Goal: Find specific page/section: Find specific page/section

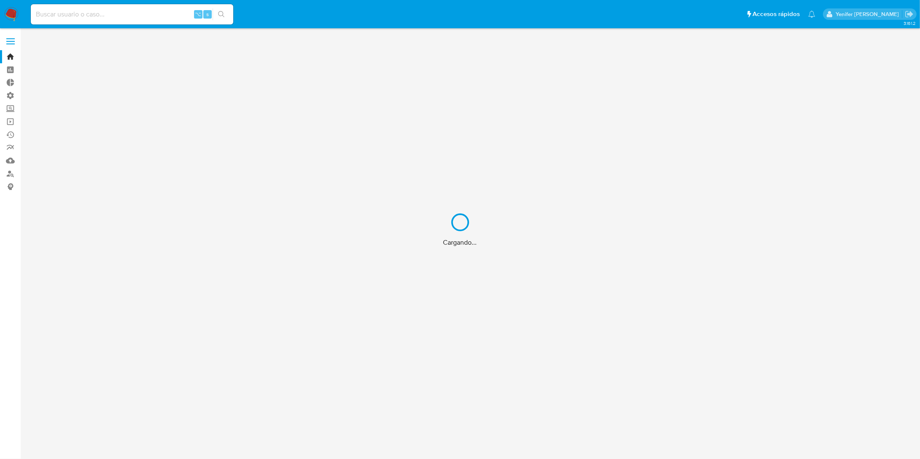
click at [108, 6] on div "Cargando..." at bounding box center [460, 229] width 920 height 459
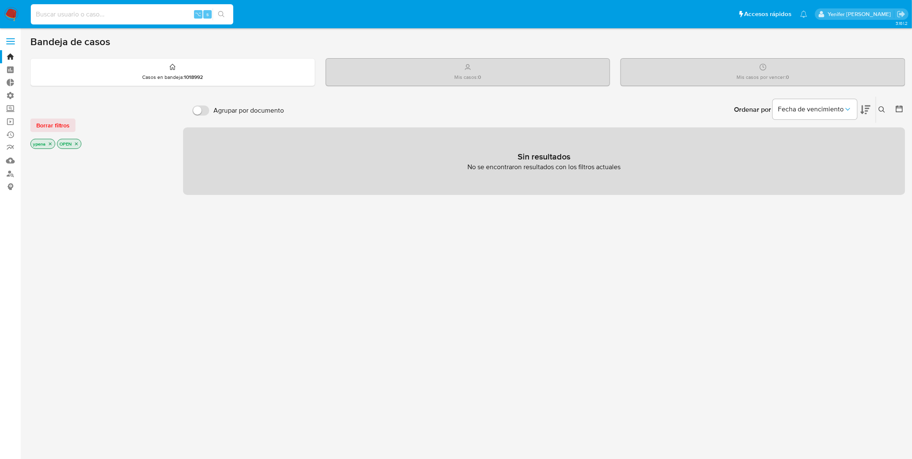
click at [108, 11] on input at bounding box center [132, 14] width 202 height 11
paste input "210871961"
type input "210871961"
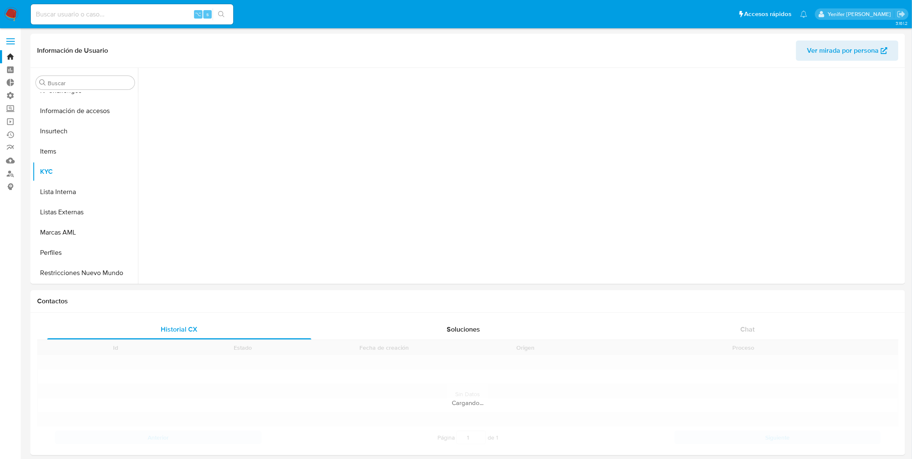
scroll to position [396, 0]
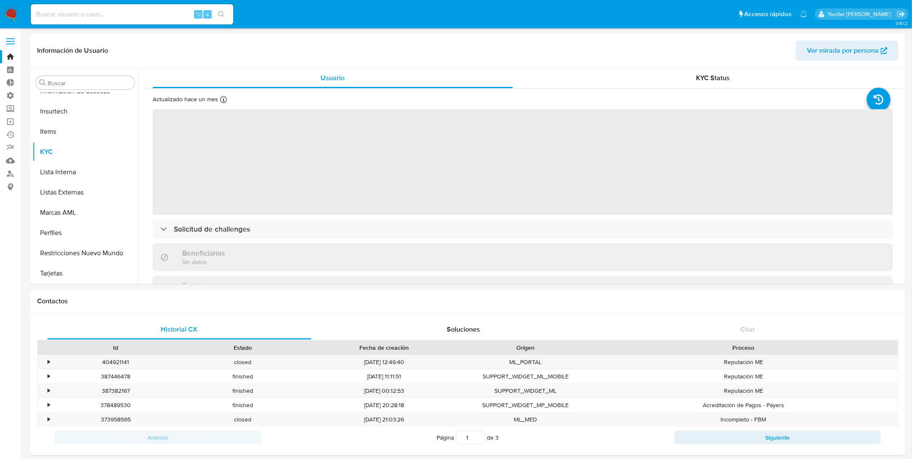
select select "10"
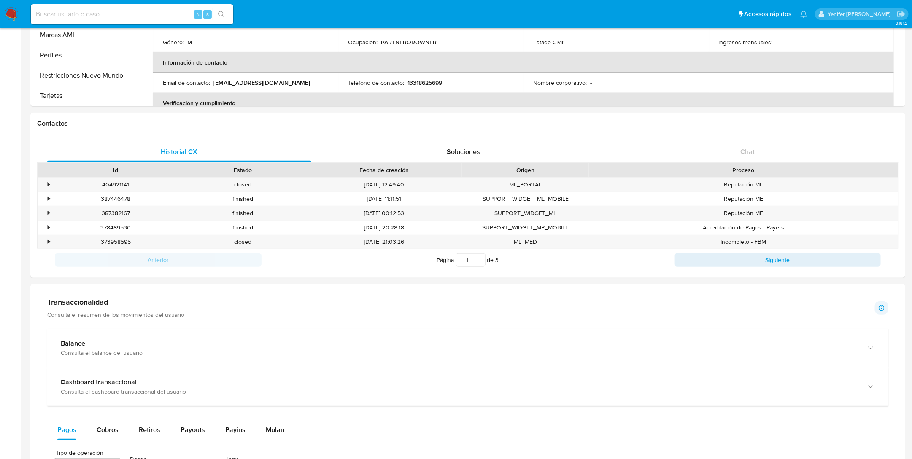
scroll to position [0, 0]
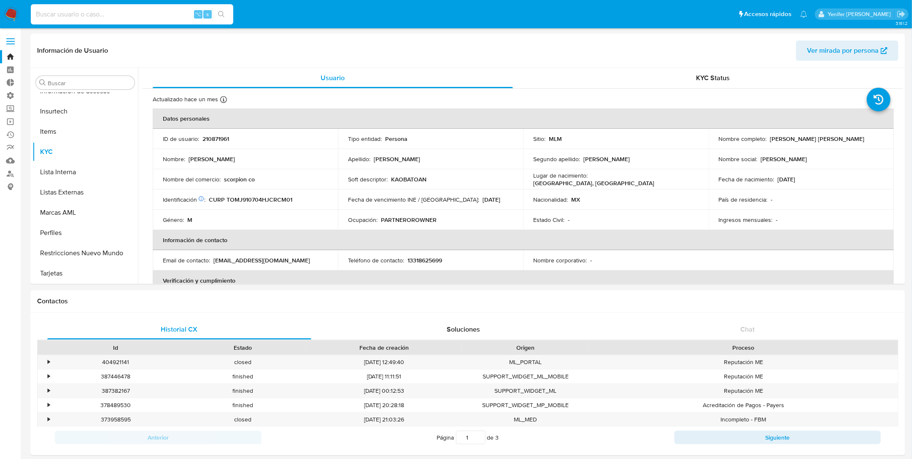
click at [108, 18] on input at bounding box center [132, 14] width 202 height 11
paste input "497126941"
type input "497126941"
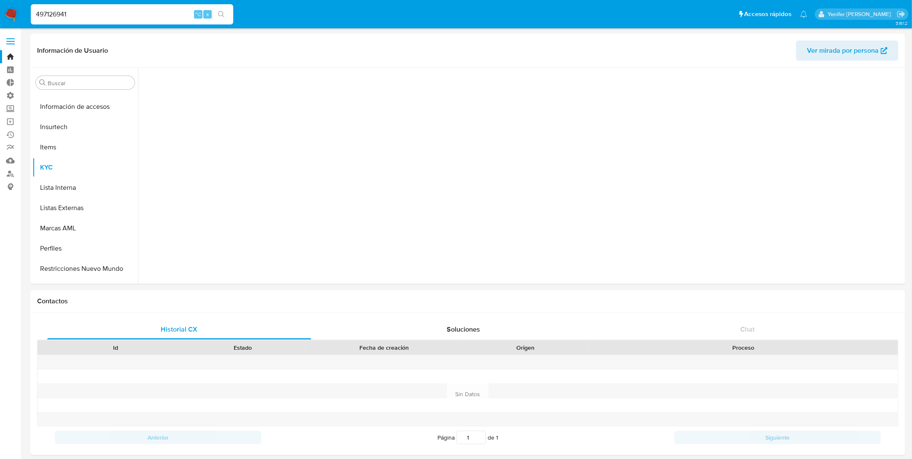
scroll to position [396, 0]
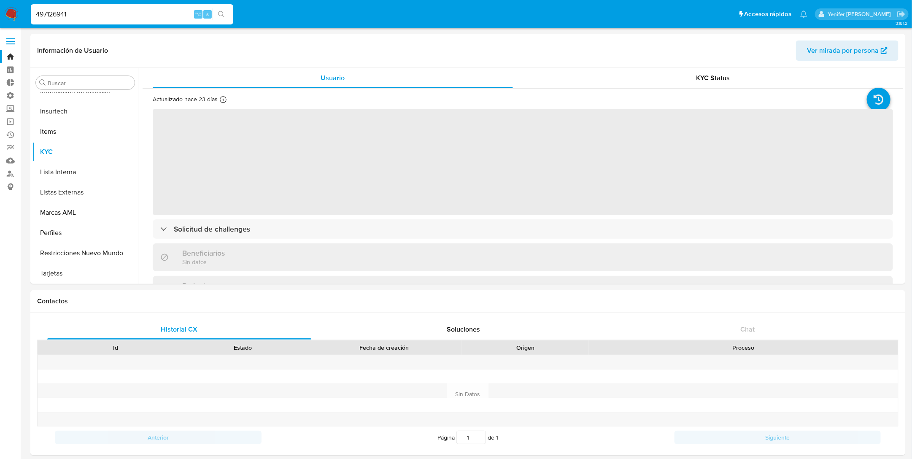
select select "10"
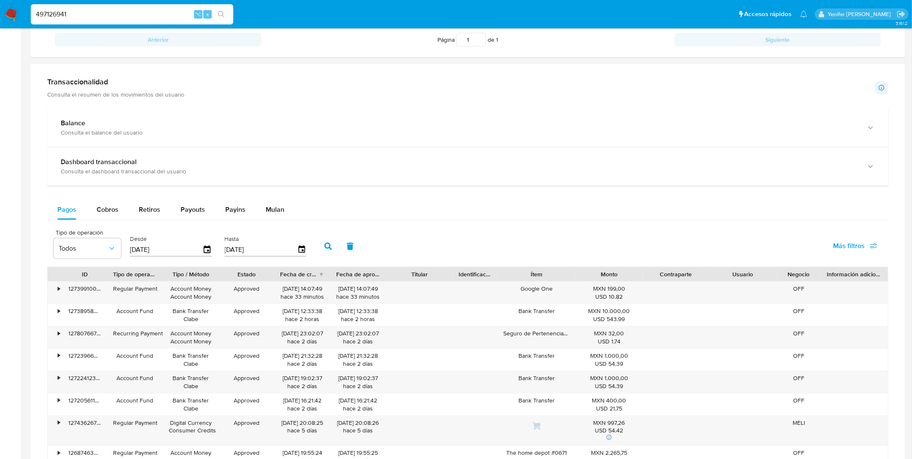
scroll to position [416, 0]
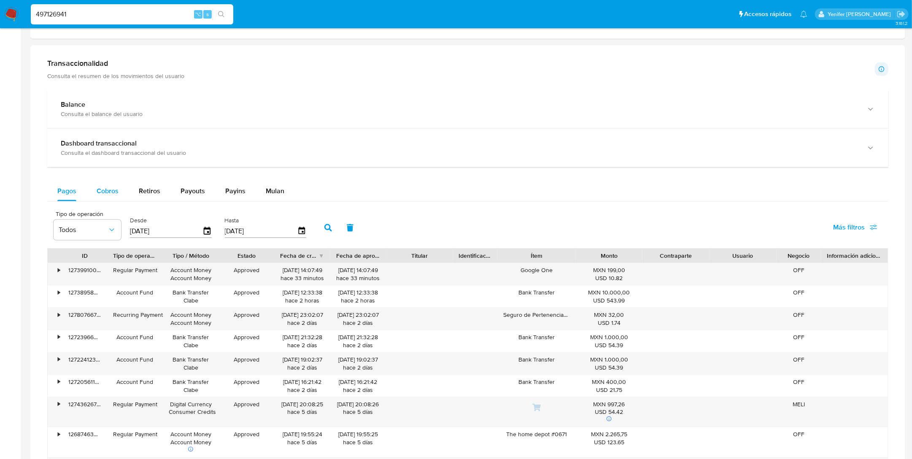
click at [116, 188] on span "Cobros" at bounding box center [108, 191] width 22 height 10
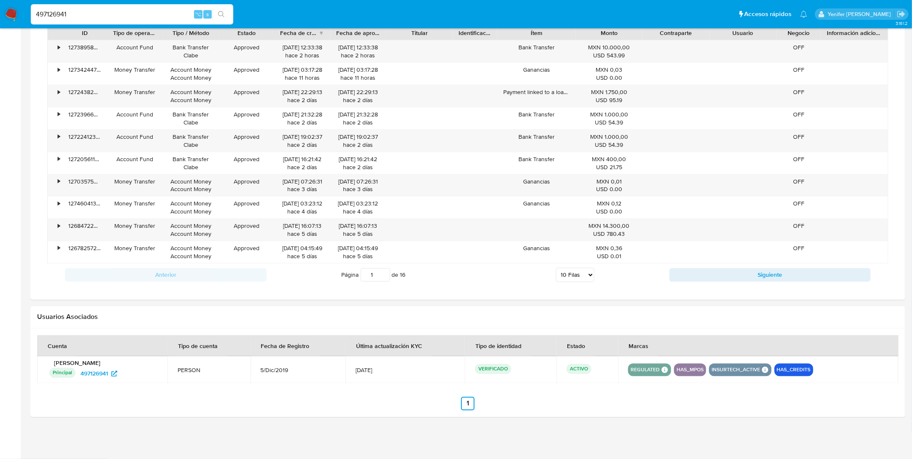
scroll to position [641, 0]
click at [576, 278] on select "5 Filas 10 Filas 20 Filas 25 Filas 50 Filas 100 Filas" at bounding box center [575, 275] width 38 height 14
select select "100"
click at [556, 268] on select "5 Filas 10 Filas 20 Filas 25 Filas 50 Filas 100 Filas" at bounding box center [575, 275] width 38 height 14
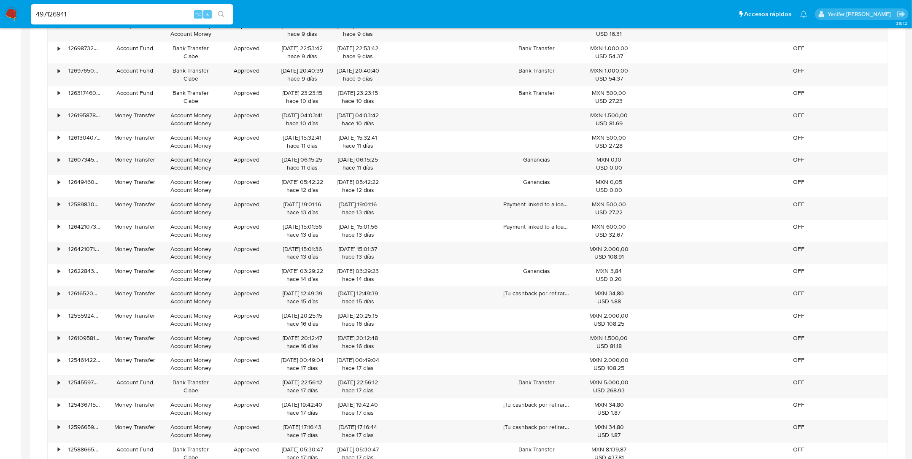
scroll to position [1251, 0]
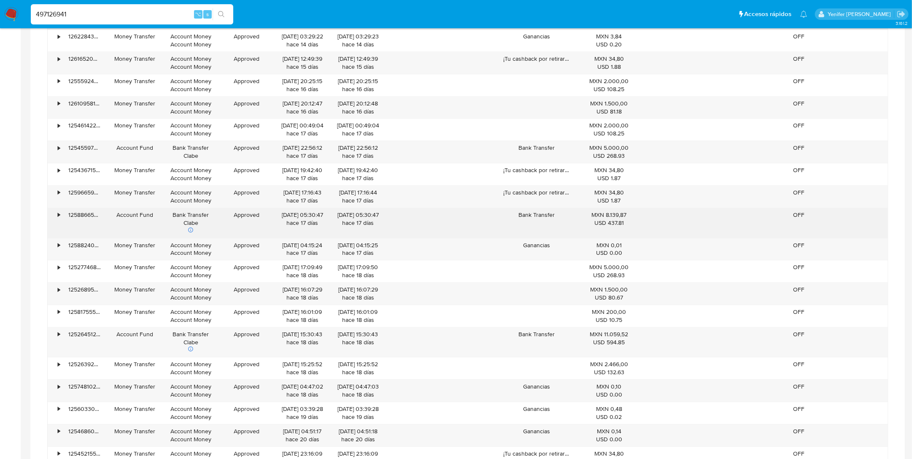
click at [58, 219] on div "•" at bounding box center [59, 215] width 2 height 8
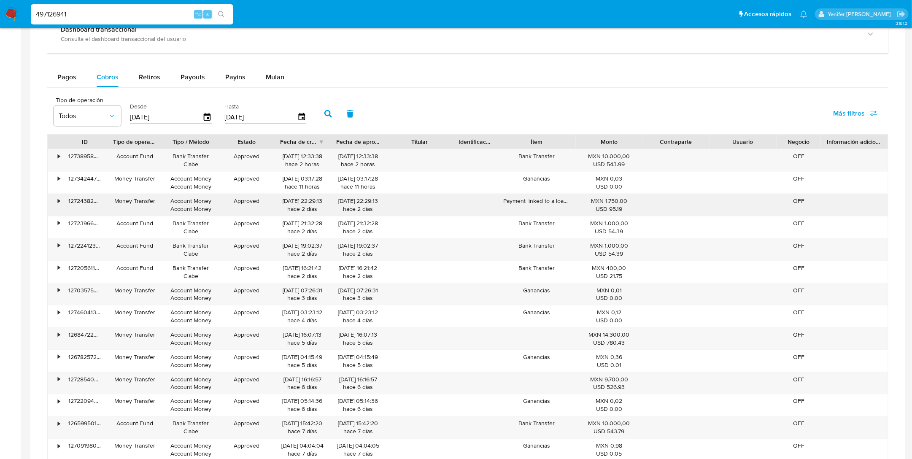
scroll to position [352, 0]
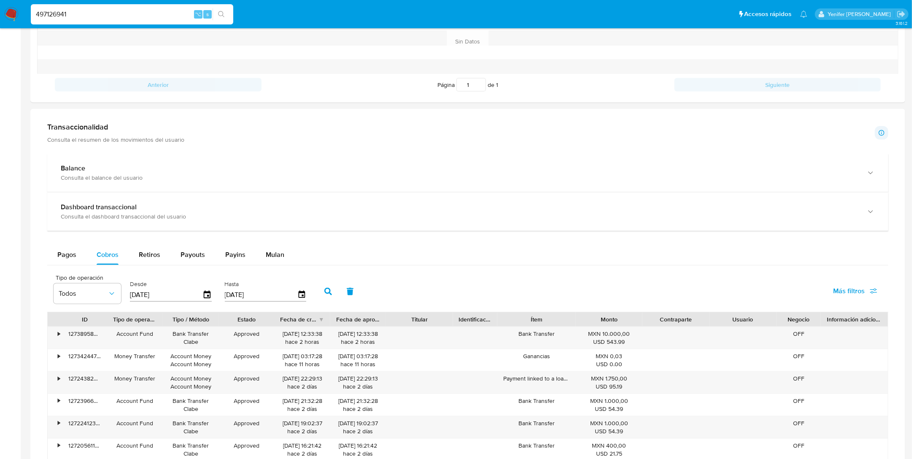
drag, startPoint x: 99, startPoint y: 15, endPoint x: -7, endPoint y: 21, distance: 105.6
paste input "637903848"
type input "637903848"
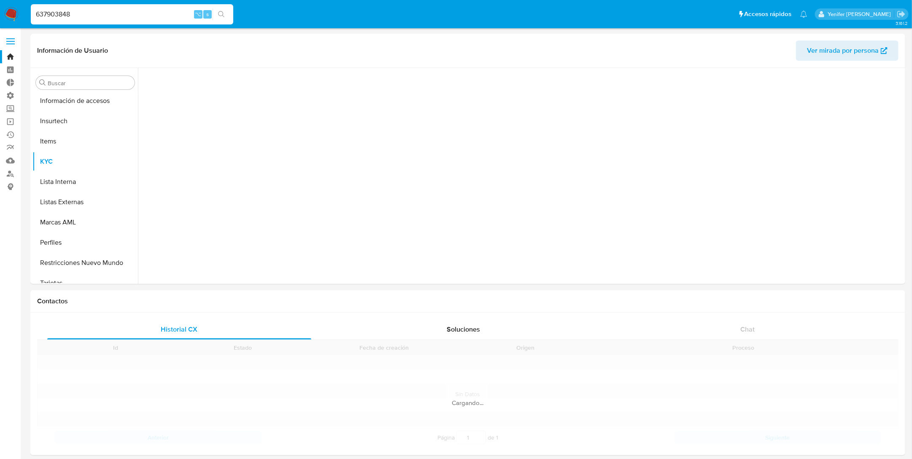
scroll to position [396, 0]
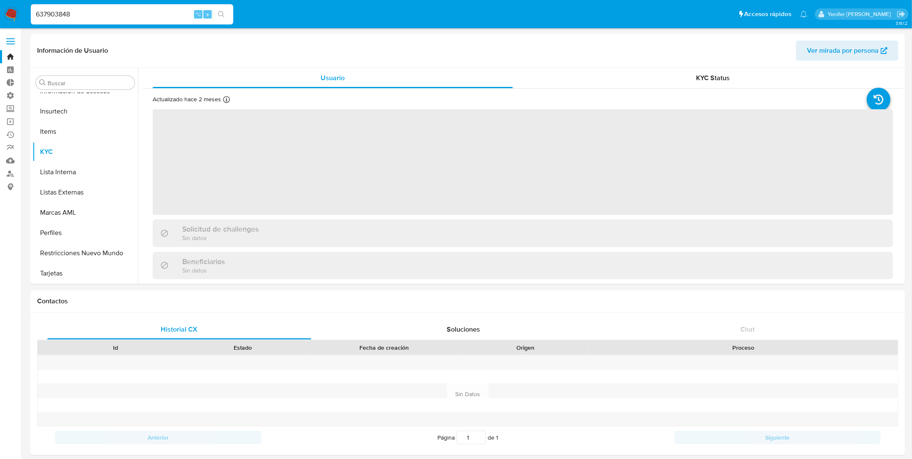
select select "10"
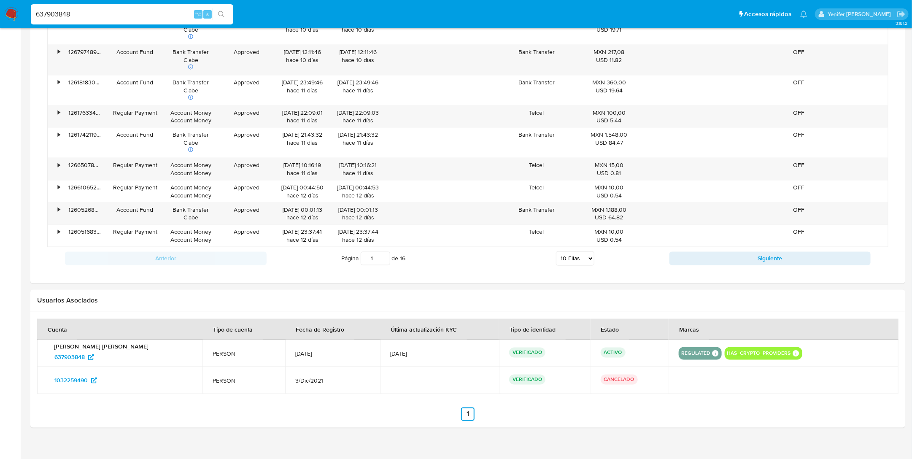
scroll to position [707, 0]
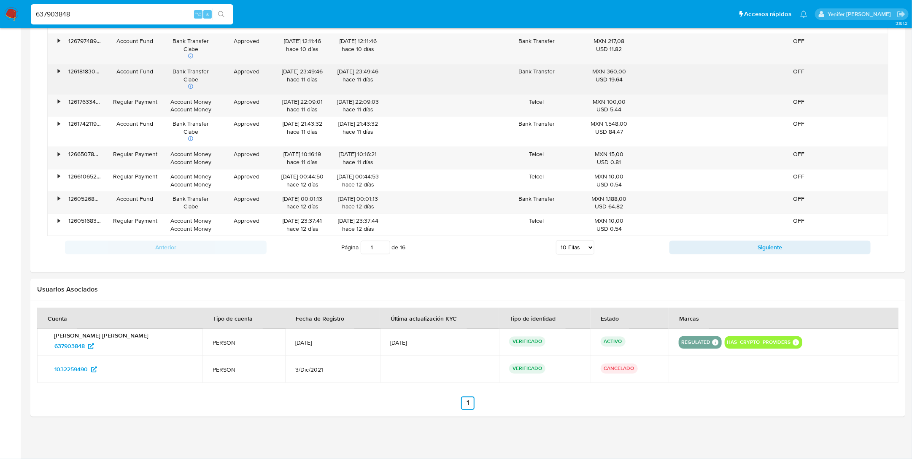
click at [59, 70] on div "•" at bounding box center [59, 71] width 2 height 8
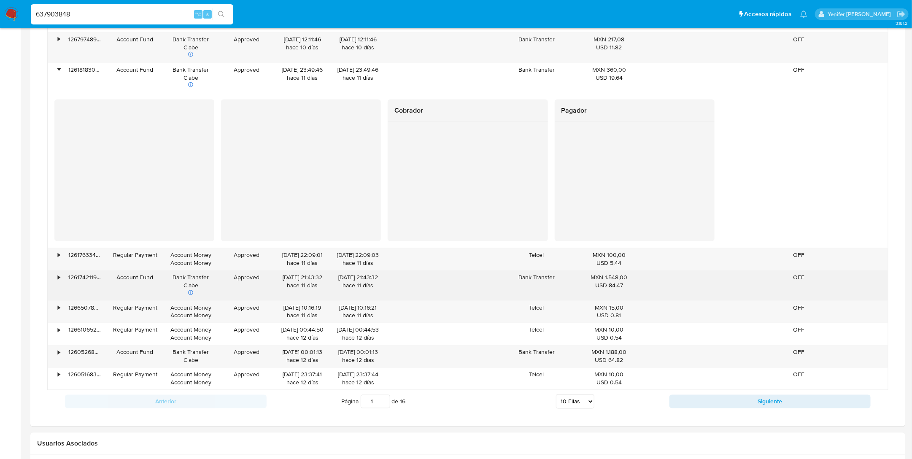
click at [64, 279] on div "126174211923" at bounding box center [84, 286] width 45 height 30
click at [59, 279] on div "•" at bounding box center [59, 278] width 2 height 8
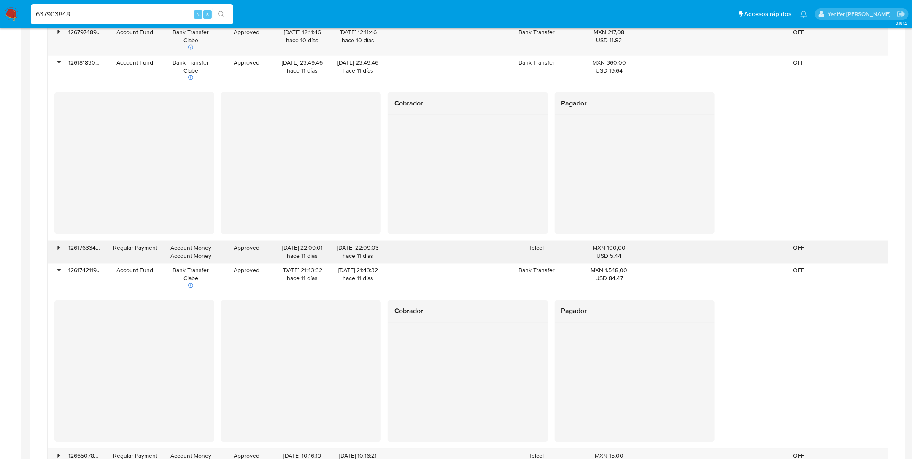
scroll to position [715, 0]
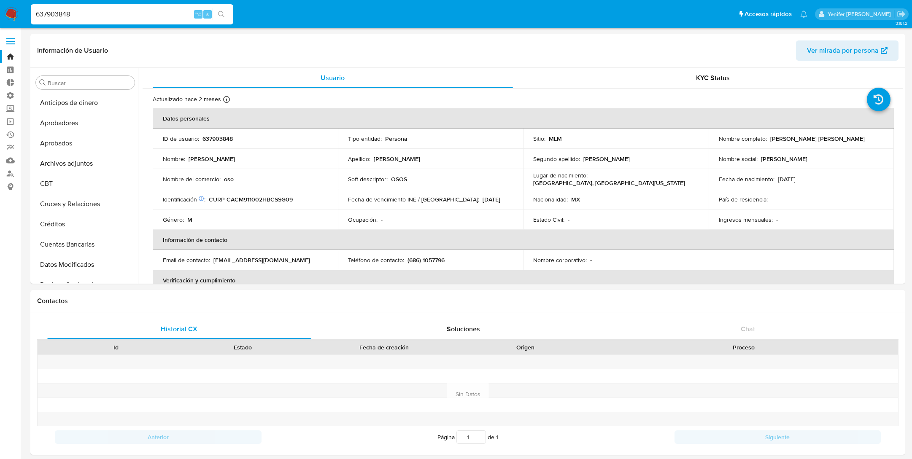
select select "10"
